Goal: Task Accomplishment & Management: Use online tool/utility

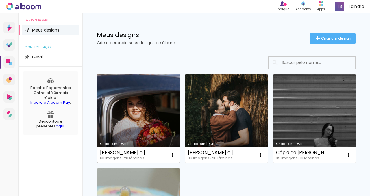
click at [150, 122] on link "Criado em [DATE]" at bounding box center [138, 118] width 83 height 89
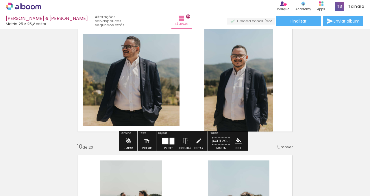
scroll to position [0, 667]
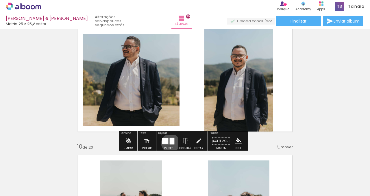
click at [170, 143] on div at bounding box center [172, 140] width 4 height 7
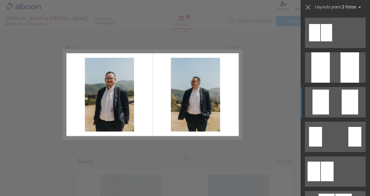
scroll to position [7, 0]
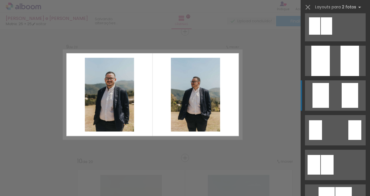
click at [353, 100] on div at bounding box center [349, 95] width 16 height 25
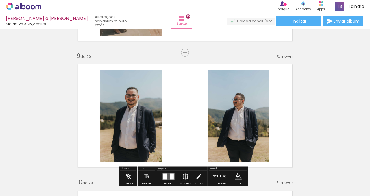
scroll to position [1011, 0]
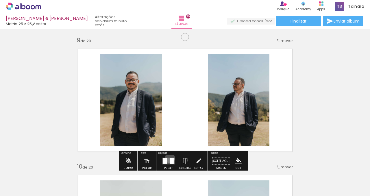
click at [170, 158] on div at bounding box center [172, 161] width 4 height 6
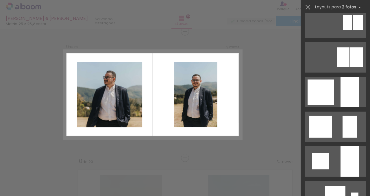
scroll to position [484, 0]
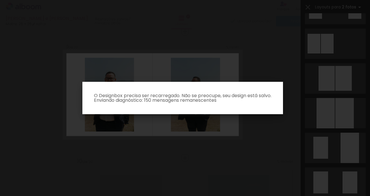
scroll to position [69, 0]
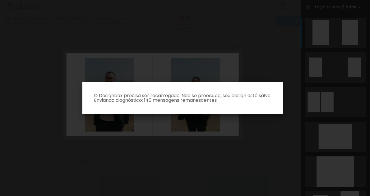
click at [256, 132] on iron-overlay-backdrop at bounding box center [185, 98] width 370 height 196
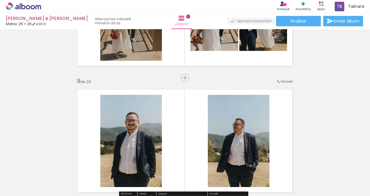
scroll to position [971, 0]
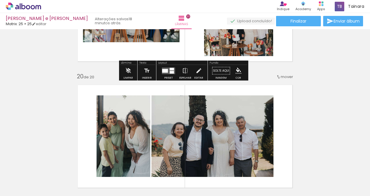
scroll to position [2360, 0]
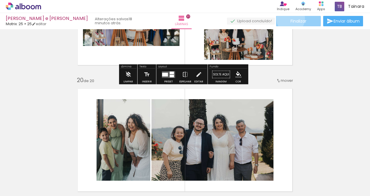
click at [290, 19] on span "Finalizar" at bounding box center [298, 21] width 16 height 4
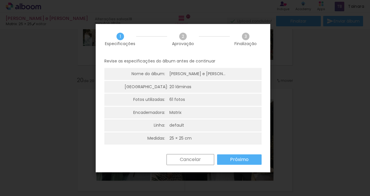
click at [250, 161] on paper-button "Próximo" at bounding box center [239, 159] width 44 height 10
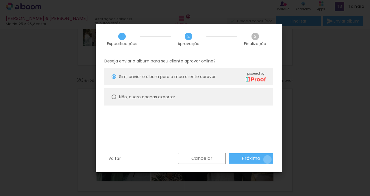
click at [267, 159] on paper-button "Próximo" at bounding box center [250, 158] width 44 height 10
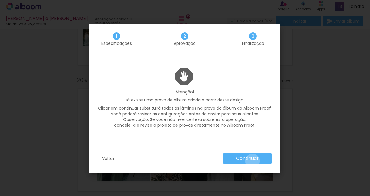
click at [0, 0] on slot "Continuar" at bounding box center [0, 0] width 0 height 0
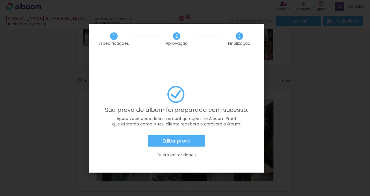
click at [0, 0] on slot "Editar prova" at bounding box center [0, 0] width 0 height 0
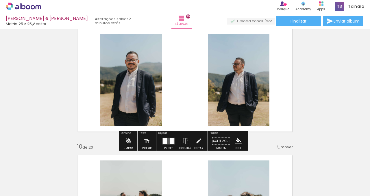
scroll to position [1027, 0]
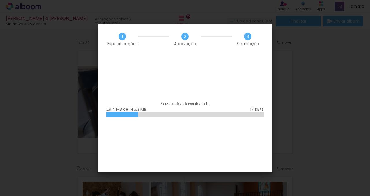
scroll to position [794, 0]
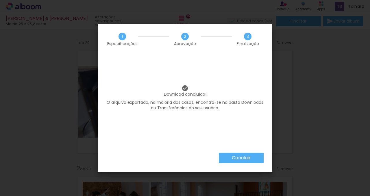
scroll to position [794, 0]
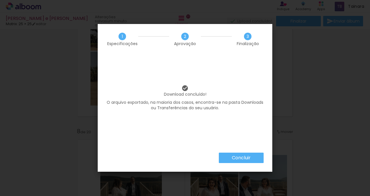
click at [0, 0] on slot "Concluir" at bounding box center [0, 0] width 0 height 0
